Goal: Task Accomplishment & Management: Use online tool/utility

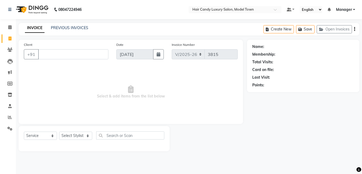
select select "4716"
select select "service"
drag, startPoint x: 76, startPoint y: 48, endPoint x: 68, endPoint y: 52, distance: 8.9
click at [70, 50] on div "Client +91" at bounding box center [66, 53] width 92 height 22
click at [68, 52] on input "Client" at bounding box center [73, 54] width 70 height 10
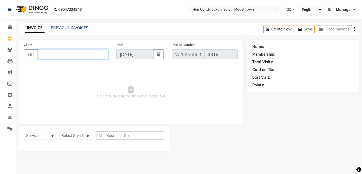
drag, startPoint x: 68, startPoint y: 52, endPoint x: 0, endPoint y: 59, distance: 68.0
click at [0, 59] on app-home "08047224946 Select Location × Hair Candy Luxury Salon, Model Town Default Panel…" at bounding box center [181, 79] width 362 height 159
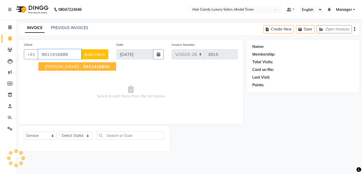
type input "9811416888"
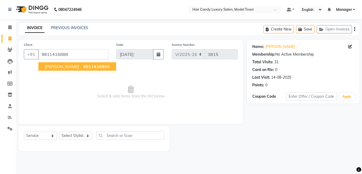
click at [53, 66] on span "[PERSON_NAME] ." at bounding box center [63, 66] width 36 height 5
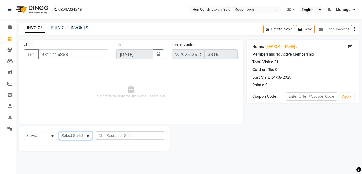
click at [72, 133] on select "Select Stylist [PERSON_NAME] [PERSON_NAME] [PERSON_NAME] ([PERSON_NAME]) Manage…" at bounding box center [75, 136] width 33 height 8
select select "60442"
click at [59, 132] on select "Select Stylist [PERSON_NAME] [PERSON_NAME] [PERSON_NAME] ([PERSON_NAME]) Manage…" at bounding box center [75, 136] width 33 height 8
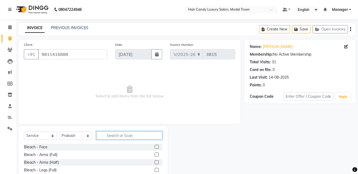
click at [125, 134] on input "text" at bounding box center [129, 135] width 66 height 8
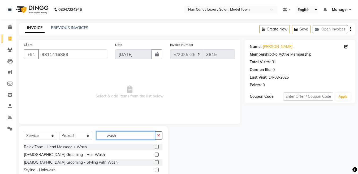
type input "wash"
click at [49, 167] on div "Relex Zone - Head Massage + Wash [DEMOGRAPHIC_DATA] Grooming - Hair Wash [DEMOG…" at bounding box center [93, 167] width 138 height 46
drag, startPoint x: 49, startPoint y: 168, endPoint x: 38, endPoint y: 169, distance: 10.4
click at [45, 168] on div "Styling - Hairwash" at bounding box center [40, 171] width 32 height 6
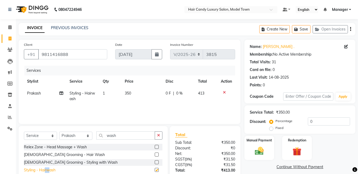
checkbox input "false"
drag, startPoint x: 343, startPoint y: 122, endPoint x: 211, endPoint y: 141, distance: 133.6
click at [211, 141] on div "Client [PHONE_NUMBER] Date [DATE] Invoice Number V/2025 V/[PHONE_NUMBER] Servic…" at bounding box center [187, 122] width 344 height 164
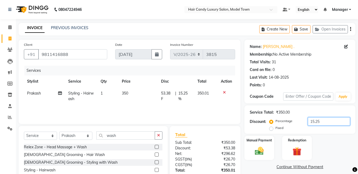
scroll to position [43, 0]
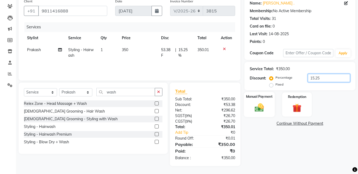
type input "15.25"
click at [249, 98] on label "Manual Payment" at bounding box center [259, 96] width 27 height 5
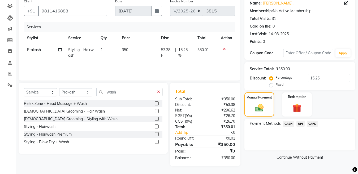
click at [288, 123] on span "CASH" at bounding box center [288, 124] width 11 height 6
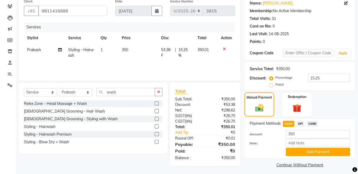
drag, startPoint x: 291, startPoint y: 151, endPoint x: 362, endPoint y: 137, distance: 72.0
click at [312, 147] on div "Amount: 350 Note: Add Payment" at bounding box center [299, 143] width 100 height 26
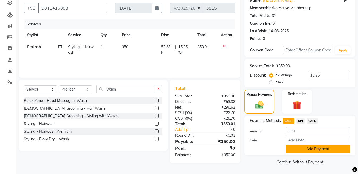
click at [332, 148] on button "Add Payment" at bounding box center [317, 149] width 64 height 8
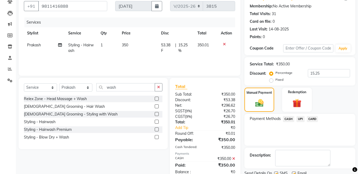
scroll to position [69, 0]
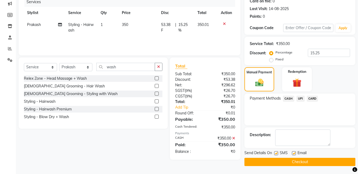
click at [276, 153] on label at bounding box center [276, 153] width 4 height 4
click at [276, 153] on input "checkbox" at bounding box center [275, 153] width 3 height 3
checkbox input "false"
click at [270, 165] on button "Checkout" at bounding box center [299, 162] width 111 height 8
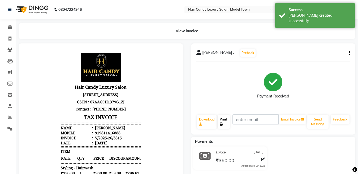
click at [226, 118] on link "Print" at bounding box center [223, 122] width 12 height 14
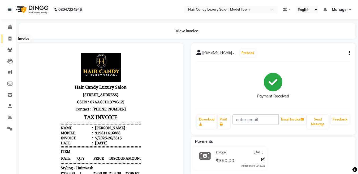
click at [10, 38] on icon at bounding box center [9, 39] width 3 height 4
select select "service"
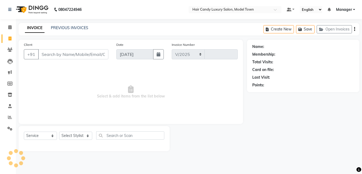
select select "4716"
type input "3816"
